Goal: Information Seeking & Learning: Learn about a topic

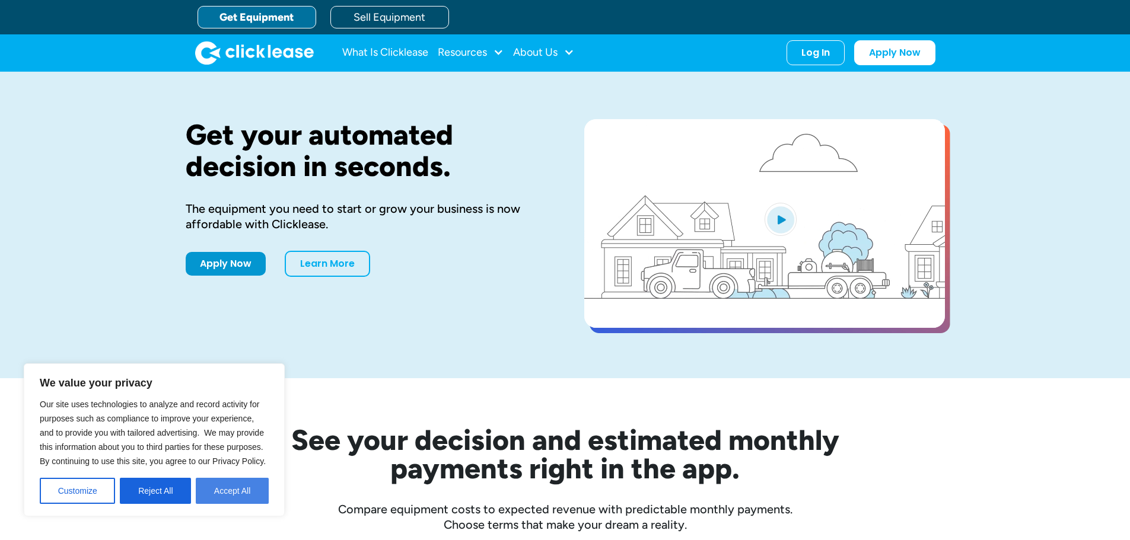
click at [238, 491] on button "Accept All" at bounding box center [232, 491] width 73 height 26
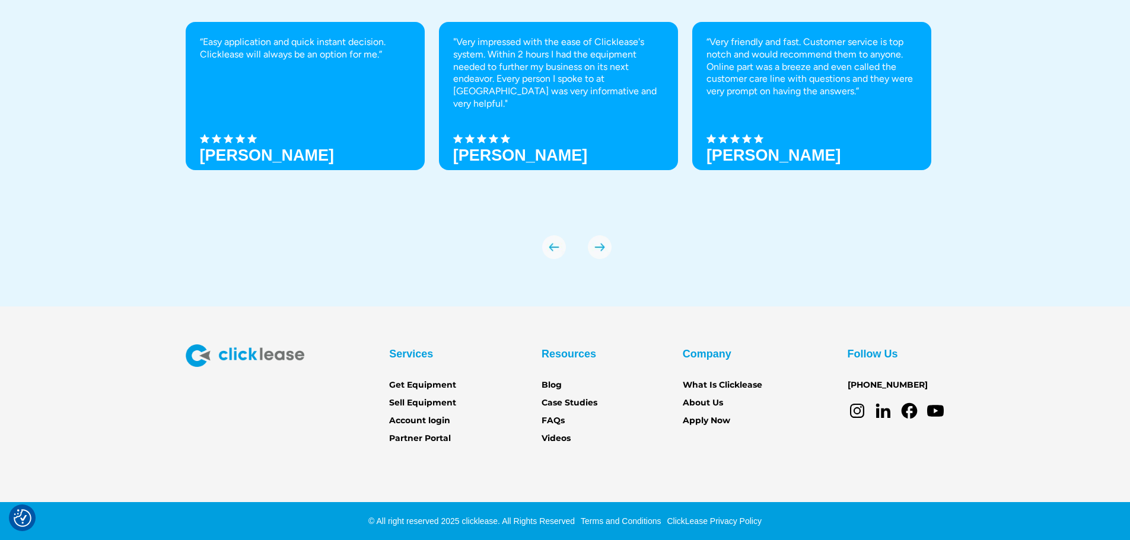
scroll to position [4145, 0]
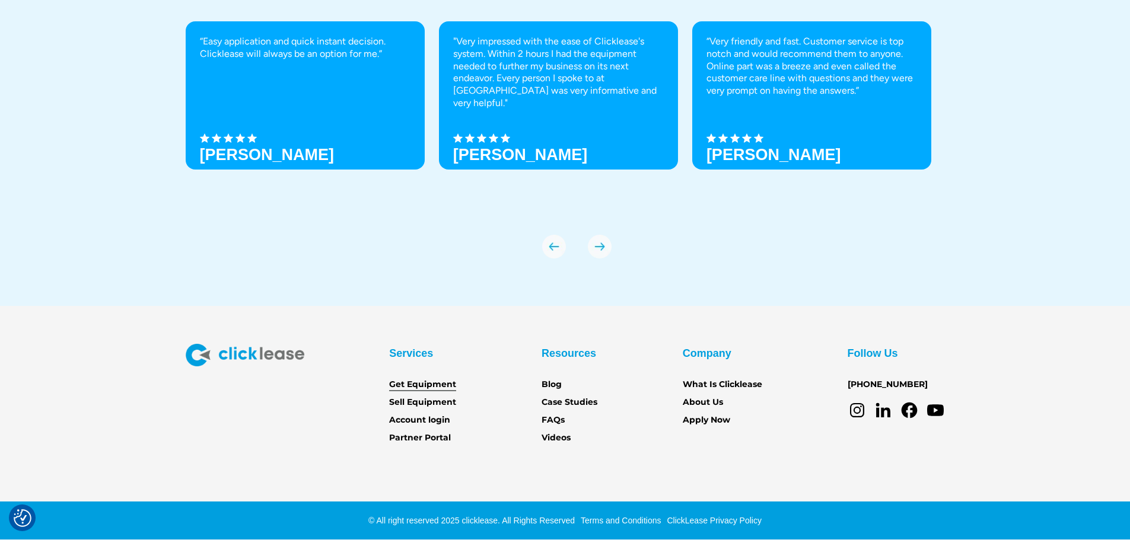
click at [409, 385] on link "Get Equipment" at bounding box center [422, 384] width 67 height 13
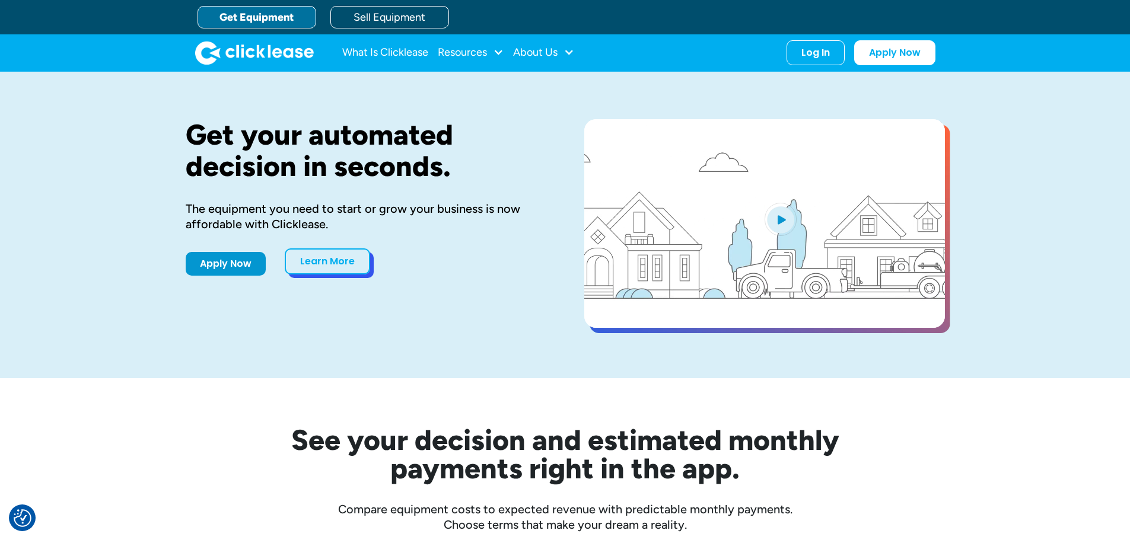
click at [324, 269] on link "Learn More" at bounding box center [327, 262] width 85 height 26
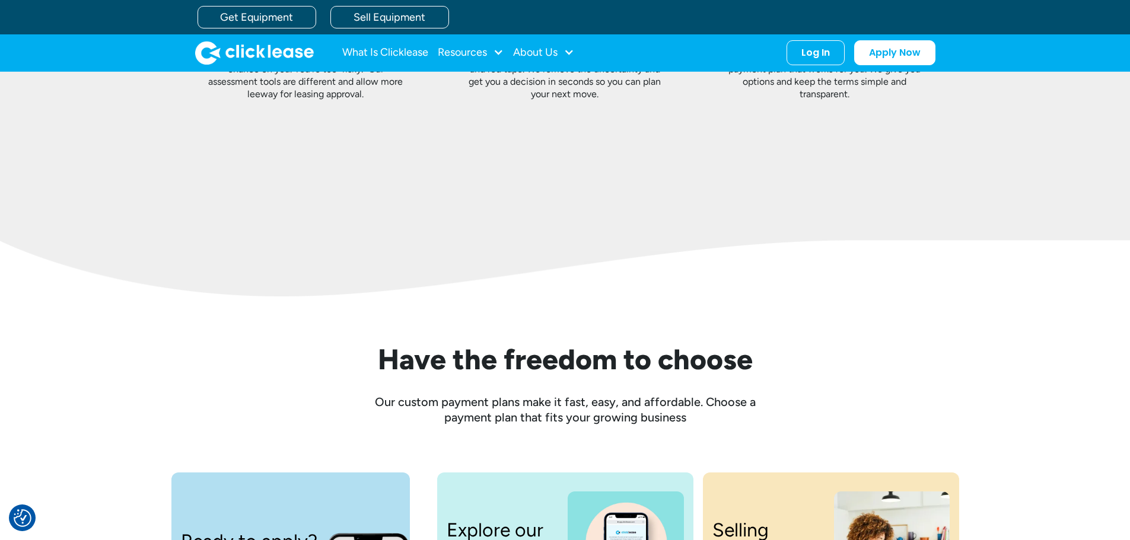
scroll to position [1186, 0]
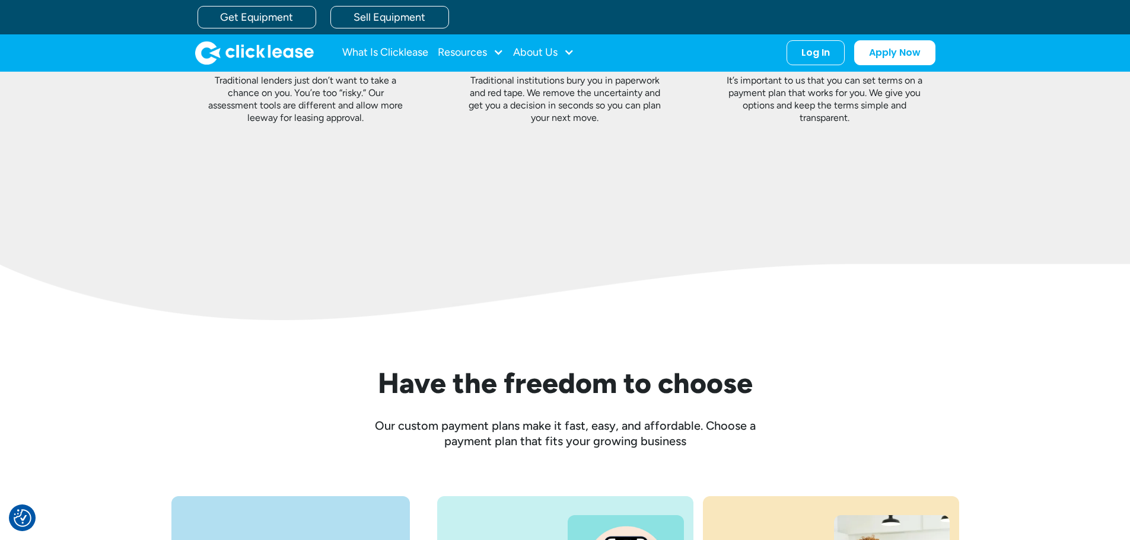
click at [254, 56] on img "home" at bounding box center [254, 53] width 119 height 24
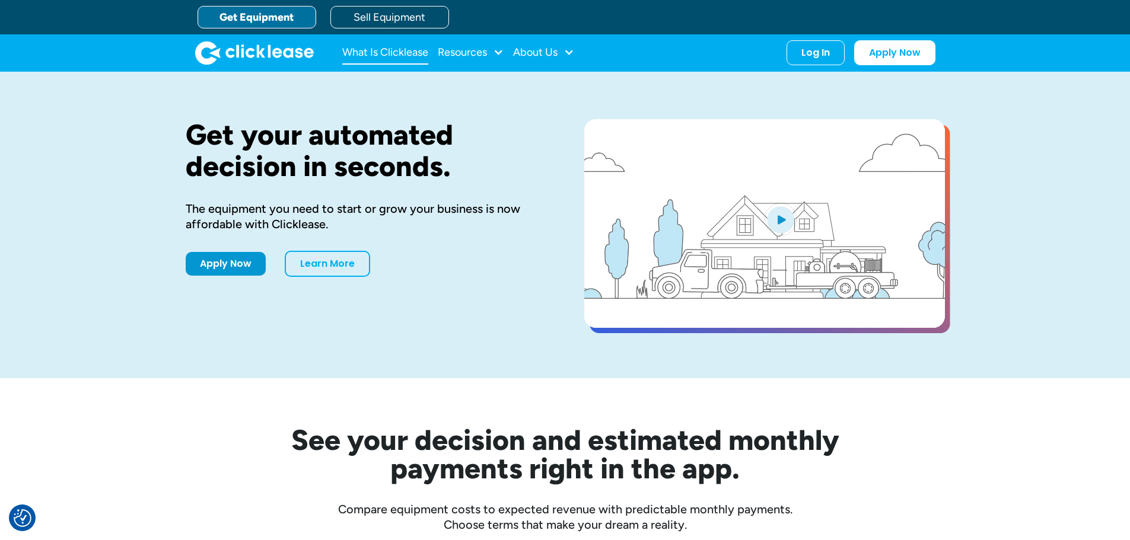
click at [393, 52] on link "What Is Clicklease" at bounding box center [385, 53] width 86 height 24
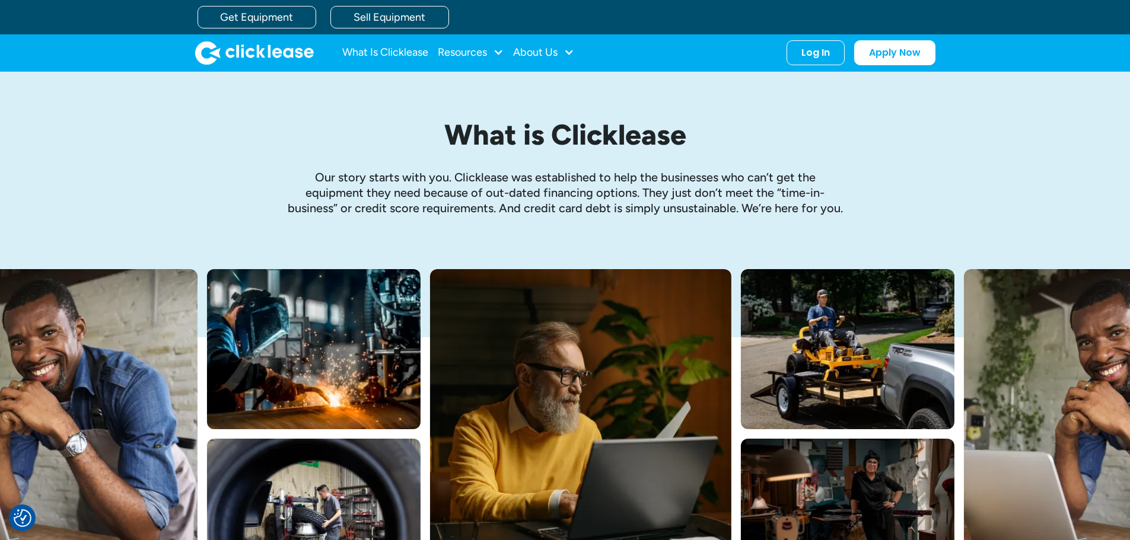
click at [254, 55] on img "home" at bounding box center [254, 53] width 119 height 24
